Goal: Task Accomplishment & Management: Use online tool/utility

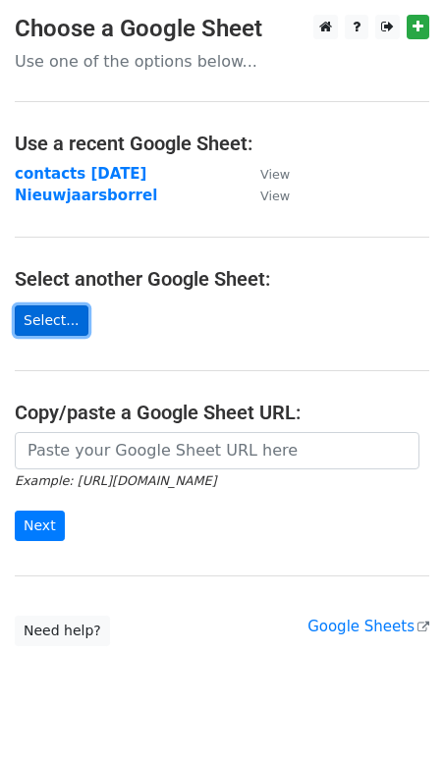
click at [40, 319] on link "Select..." at bounding box center [52, 320] width 74 height 30
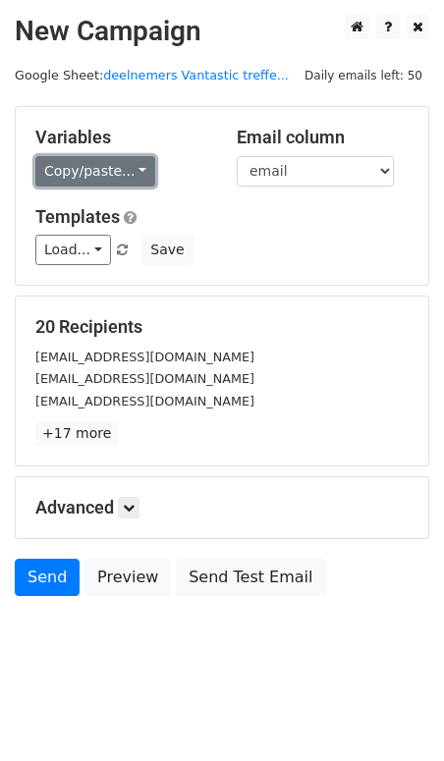
click at [136, 168] on link "Copy/paste..." at bounding box center [95, 171] width 120 height 30
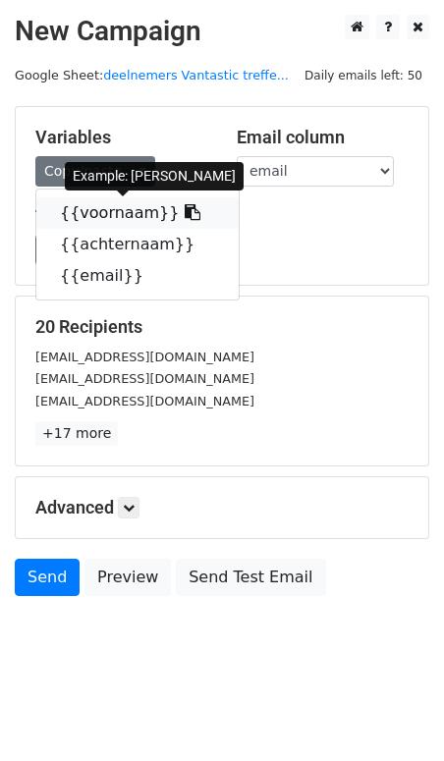
click at [119, 210] on link "{{voornaam}}" at bounding box center [137, 212] width 202 height 31
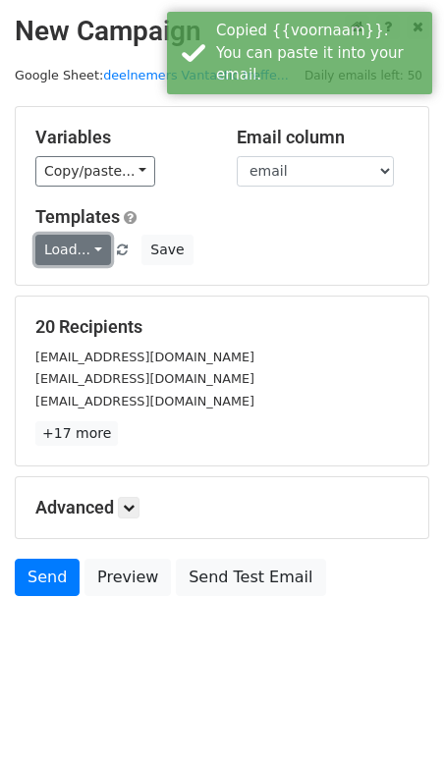
click at [90, 255] on link "Load..." at bounding box center [73, 250] width 76 height 30
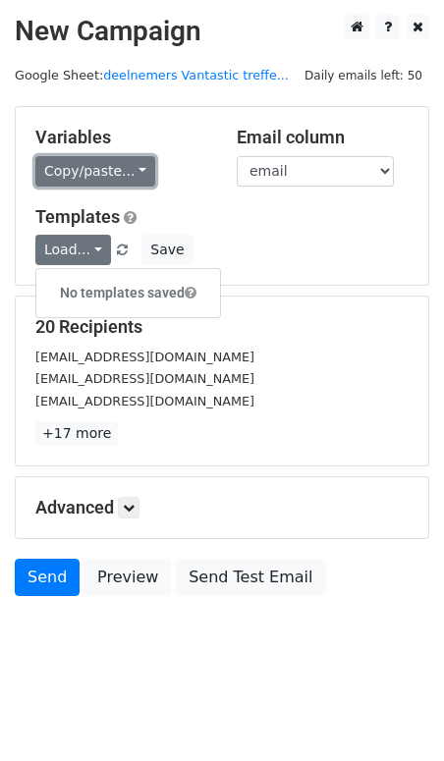
click at [140, 174] on link "Copy/paste..." at bounding box center [95, 171] width 120 height 30
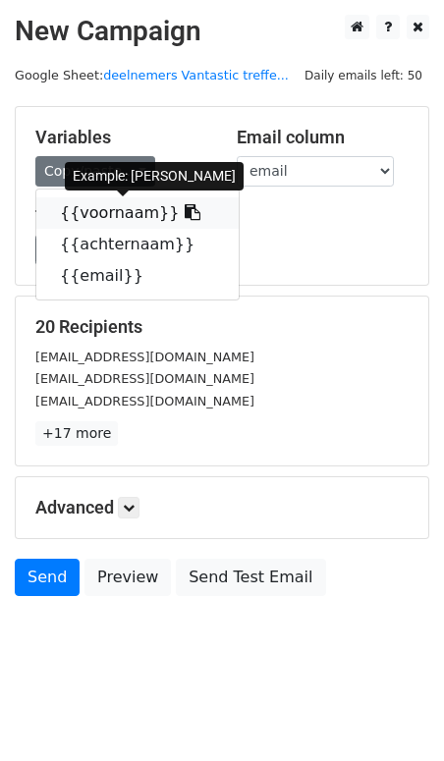
click at [128, 211] on link "{{voornaam}}" at bounding box center [137, 212] width 202 height 31
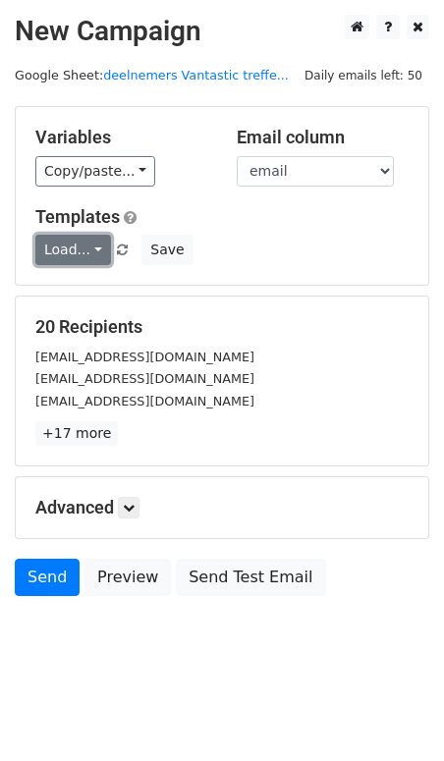
click at [97, 250] on link "Load..." at bounding box center [73, 250] width 76 height 30
click at [248, 250] on div "Load... No templates saved Save" at bounding box center [222, 250] width 403 height 30
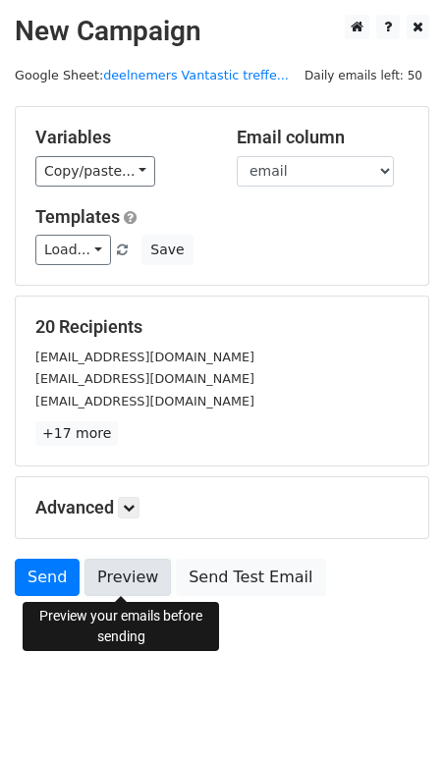
click at [114, 572] on link "Preview" at bounding box center [127, 577] width 86 height 37
click at [133, 579] on link "Preview" at bounding box center [127, 577] width 86 height 37
click at [131, 581] on link "Preview" at bounding box center [127, 577] width 86 height 37
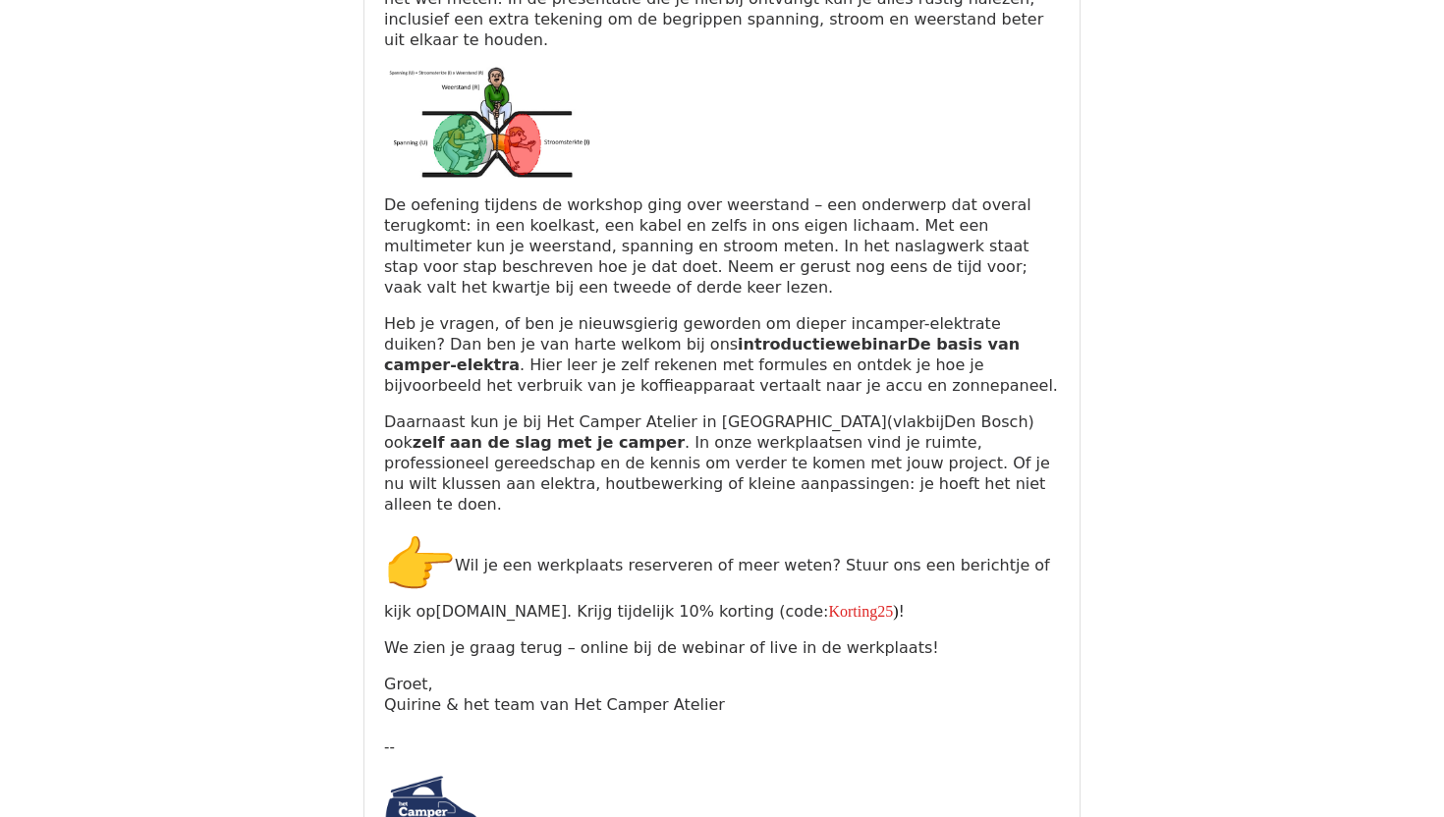
scroll to position [426, 0]
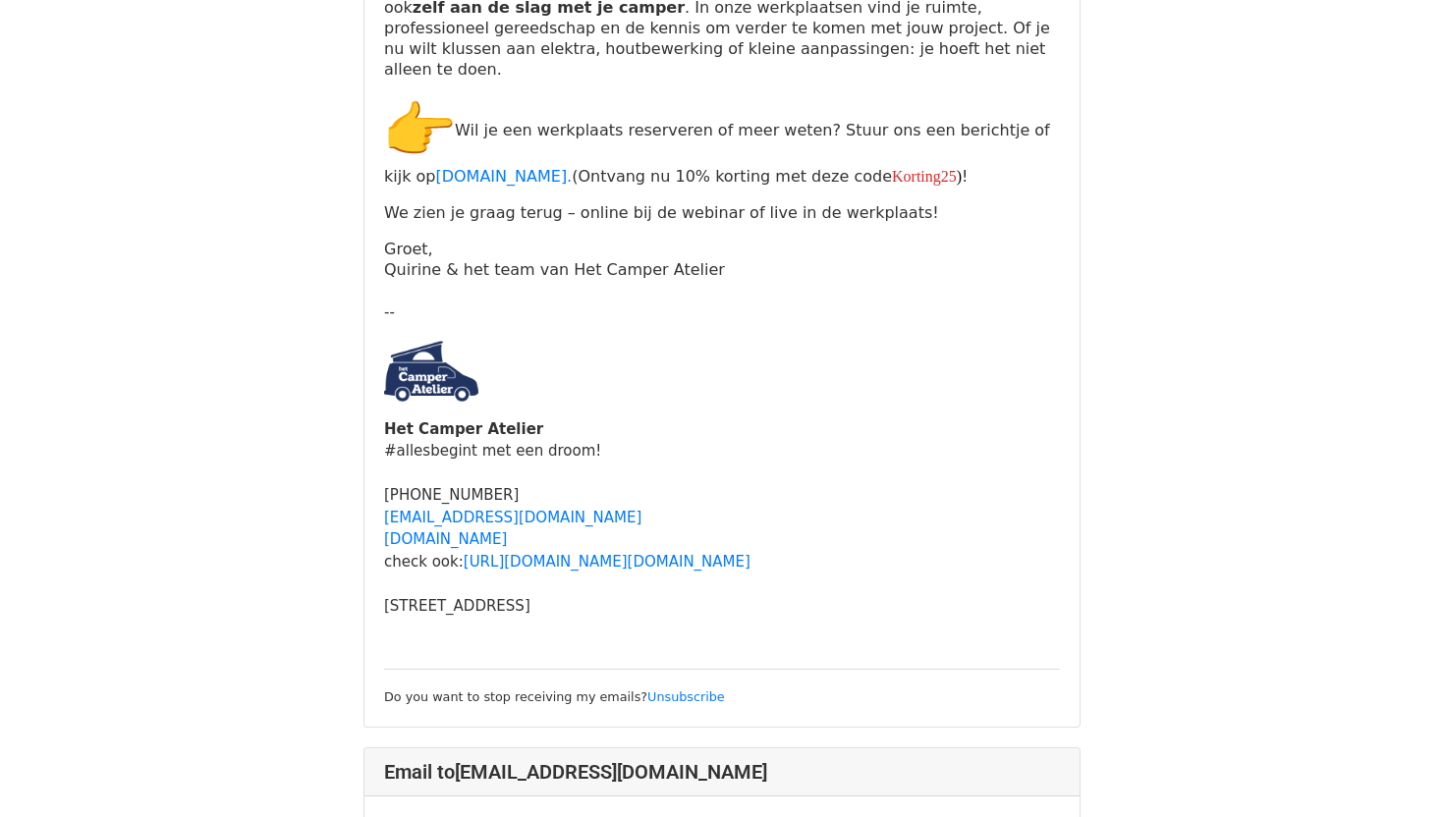
scroll to position [6813, 0]
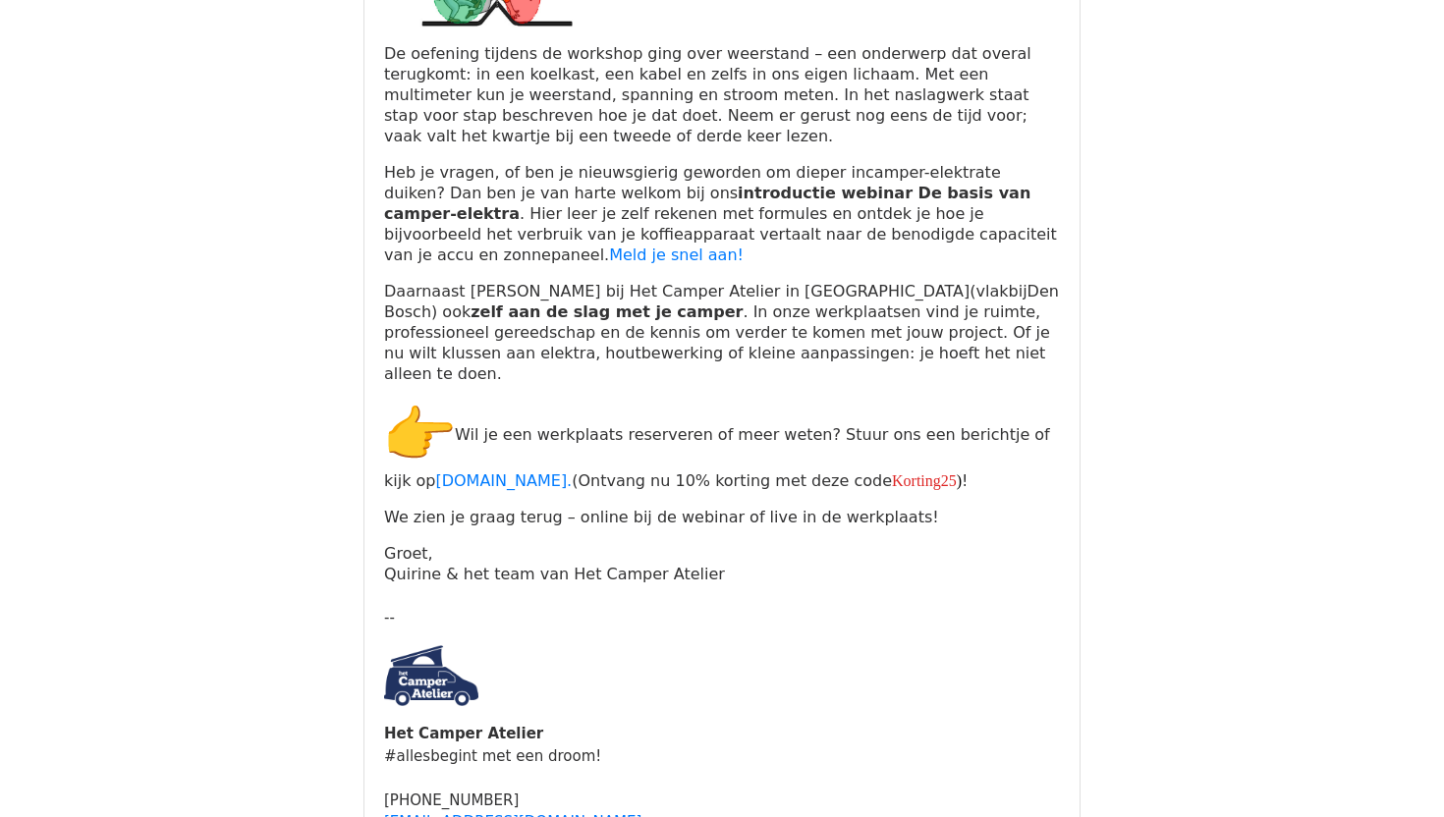
scroll to position [12446, 0]
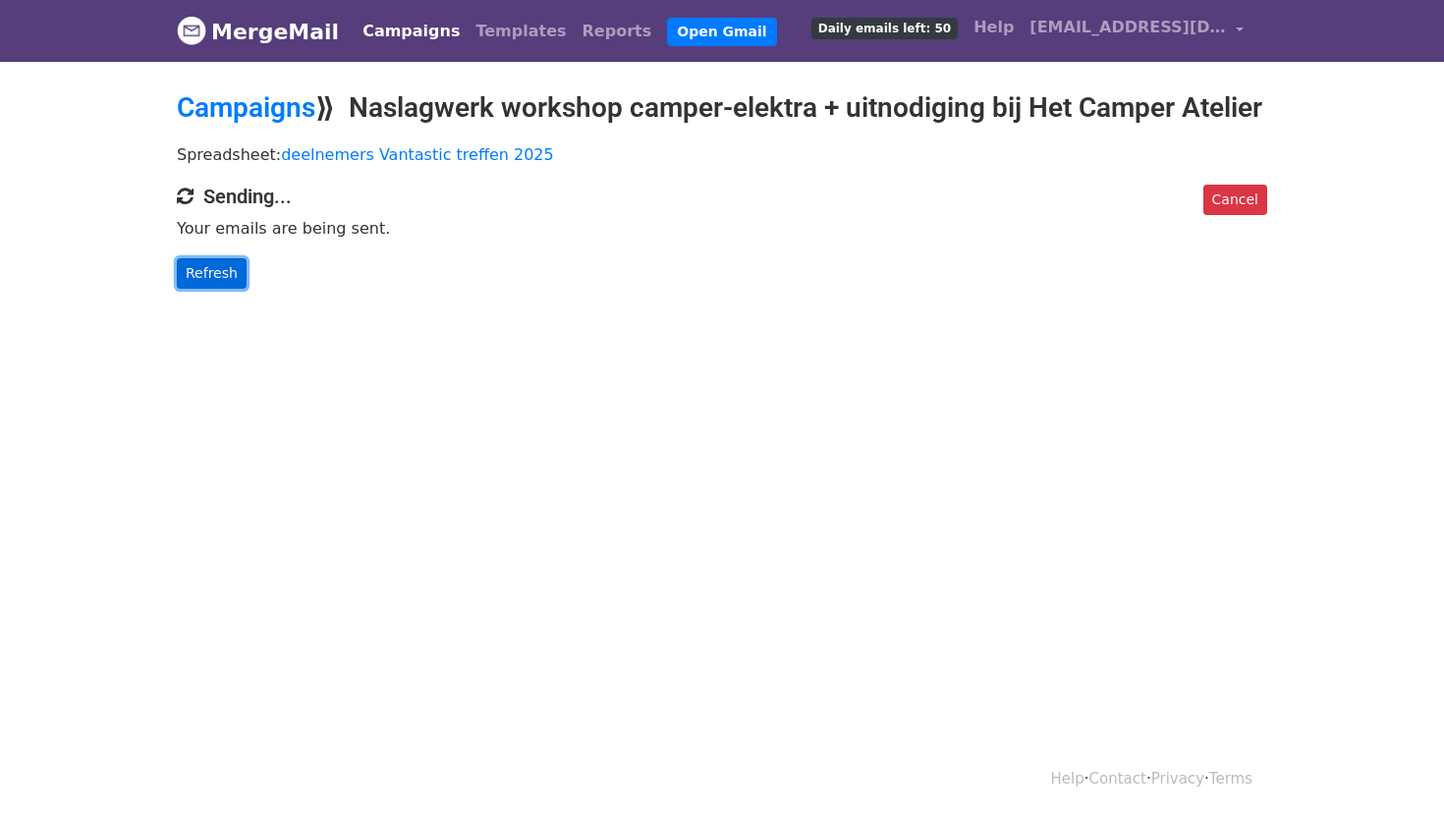
click at [216, 289] on link "Refresh" at bounding box center [212, 273] width 70 height 30
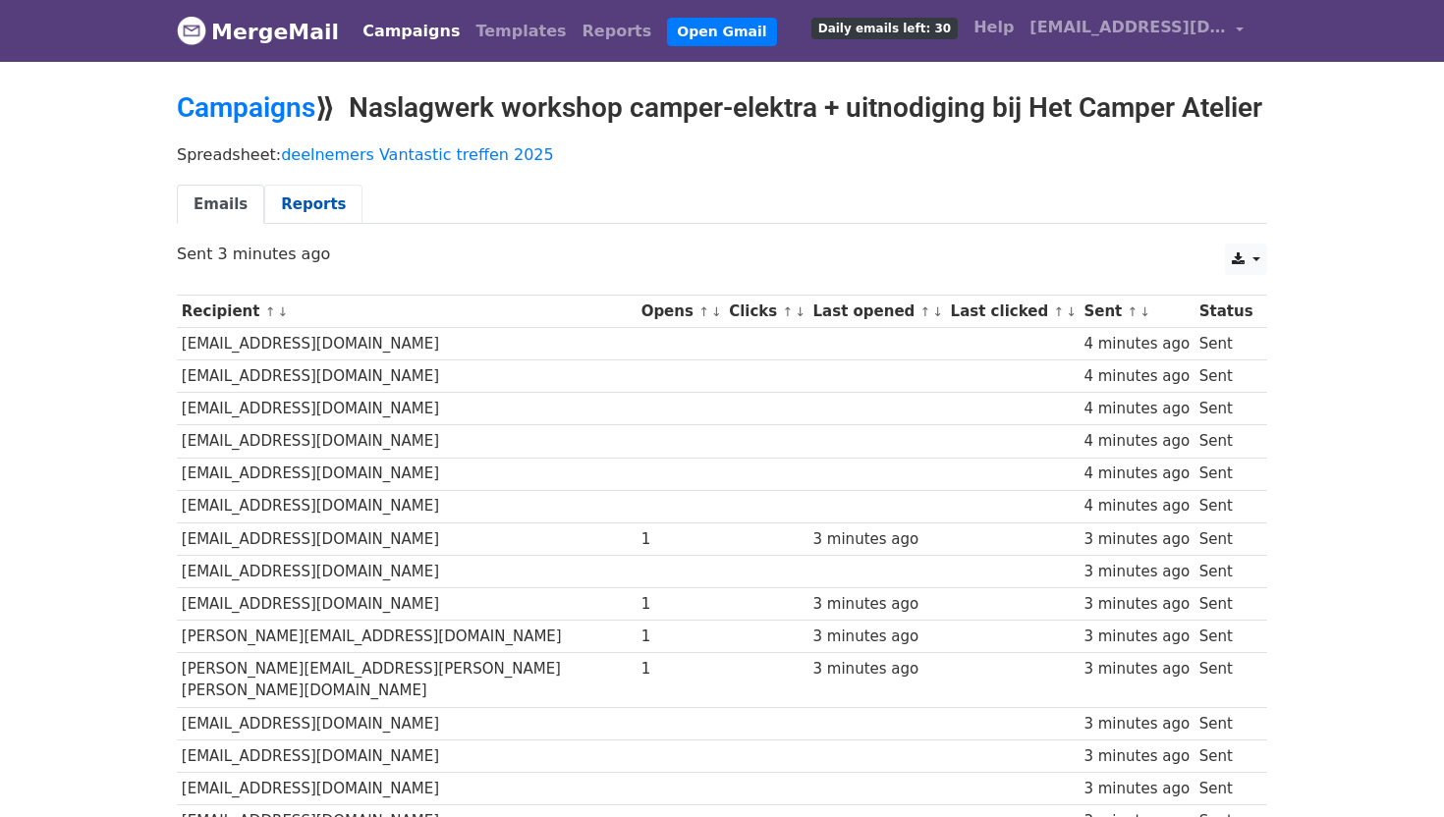
click at [292, 225] on link "Reports" at bounding box center [313, 205] width 98 height 40
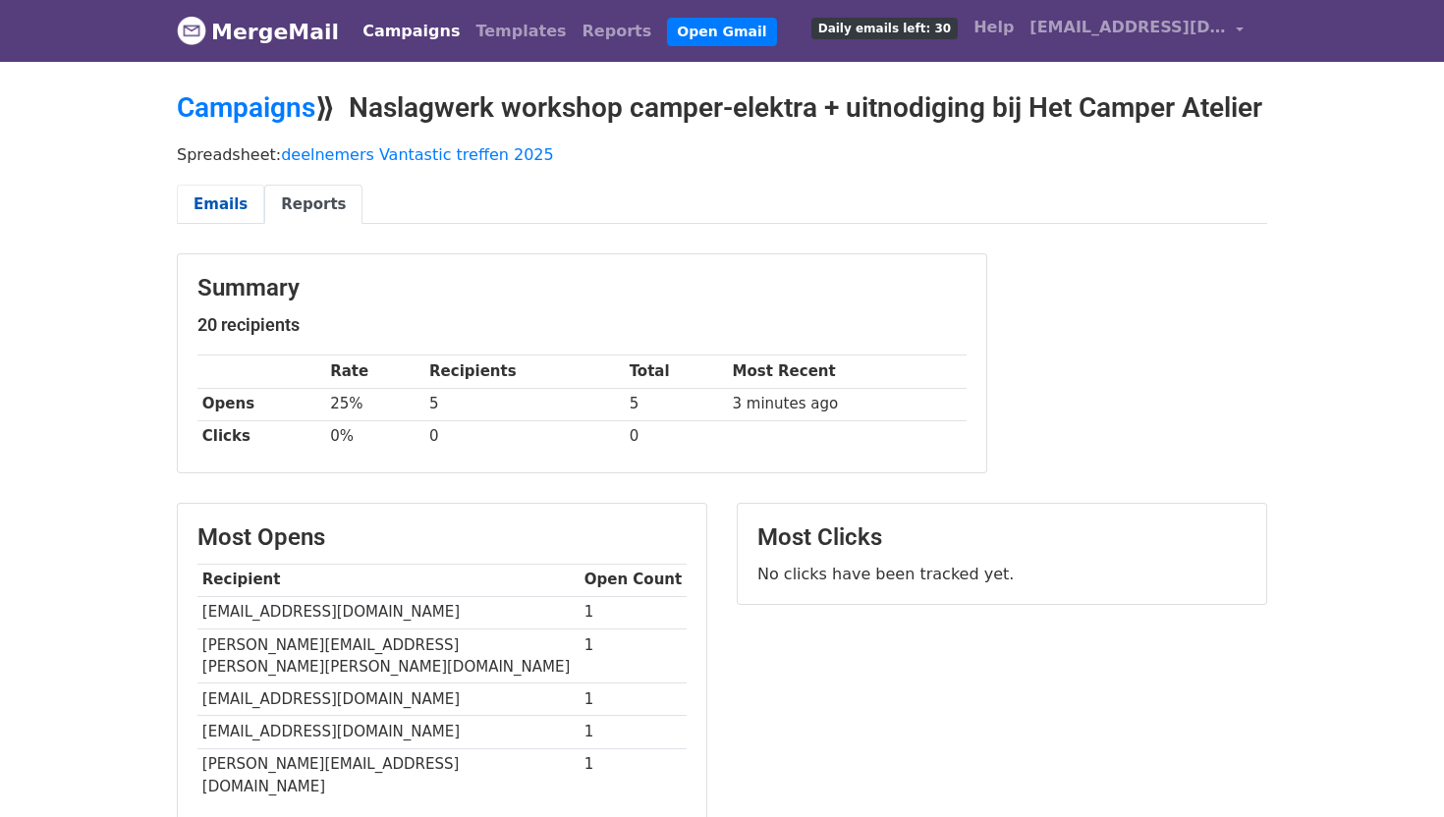
click at [216, 225] on link "Emails" at bounding box center [220, 205] width 87 height 40
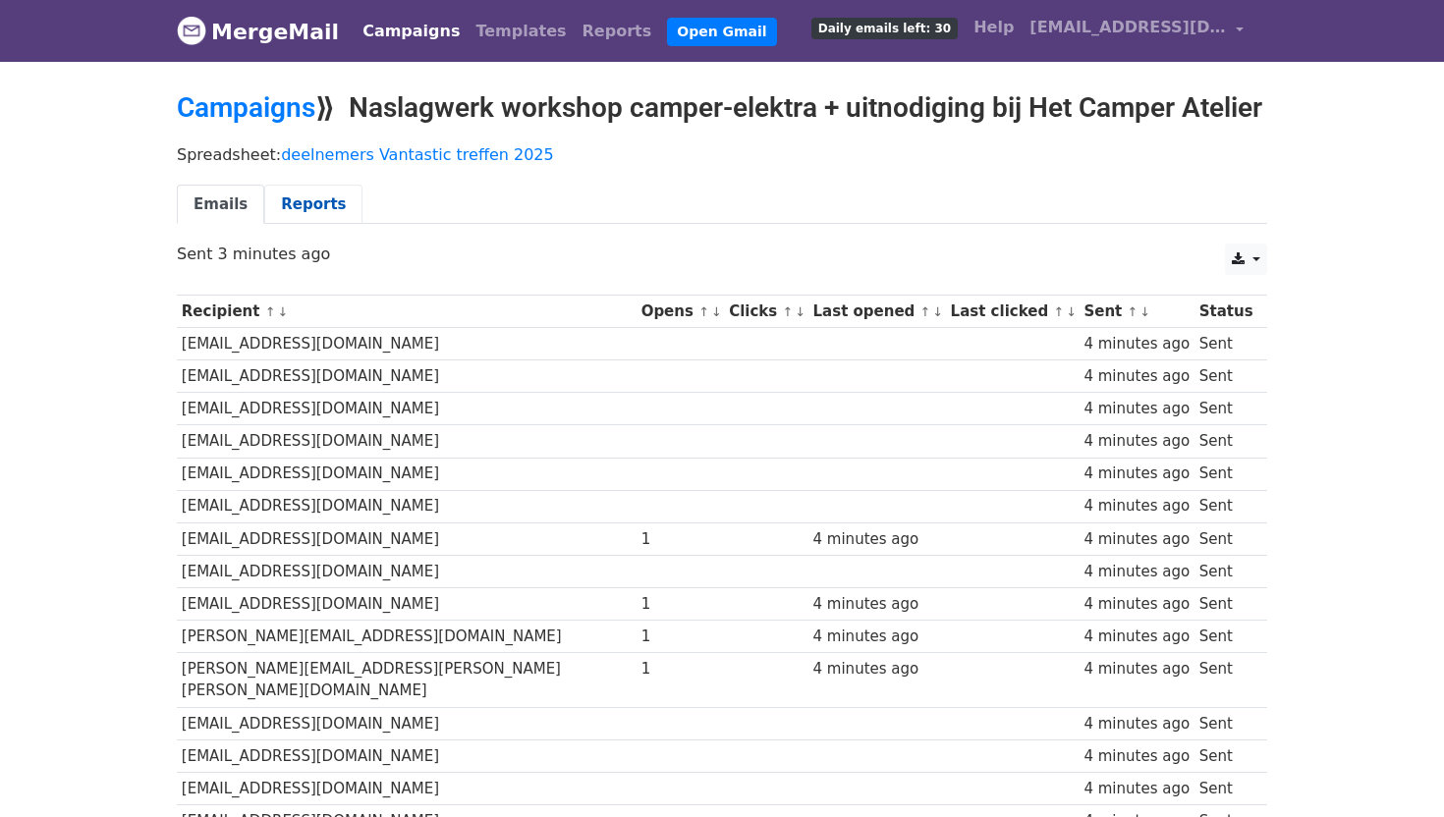
click at [295, 225] on link "Reports" at bounding box center [313, 205] width 98 height 40
